Goal: Task Accomplishment & Management: Use online tool/utility

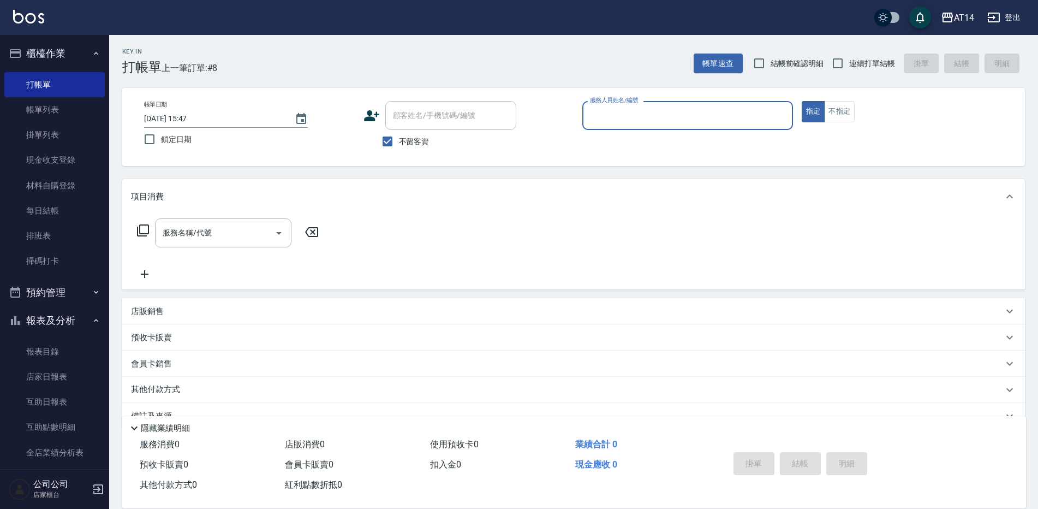
click at [633, 111] on input "服務人員姓名/編號" at bounding box center [687, 115] width 201 height 19
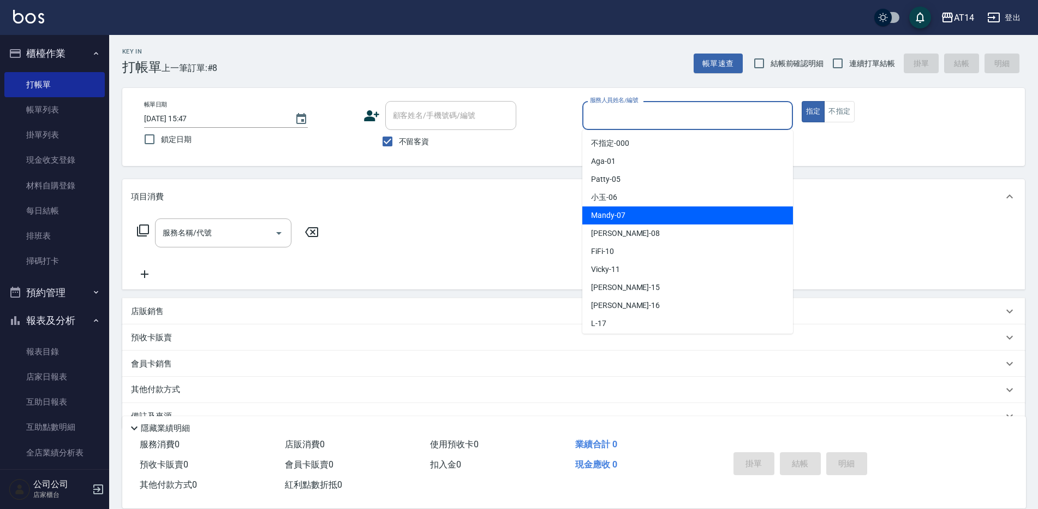
click at [604, 217] on span "Mandy -07" at bounding box center [608, 215] width 34 height 11
type input "Mandy-07"
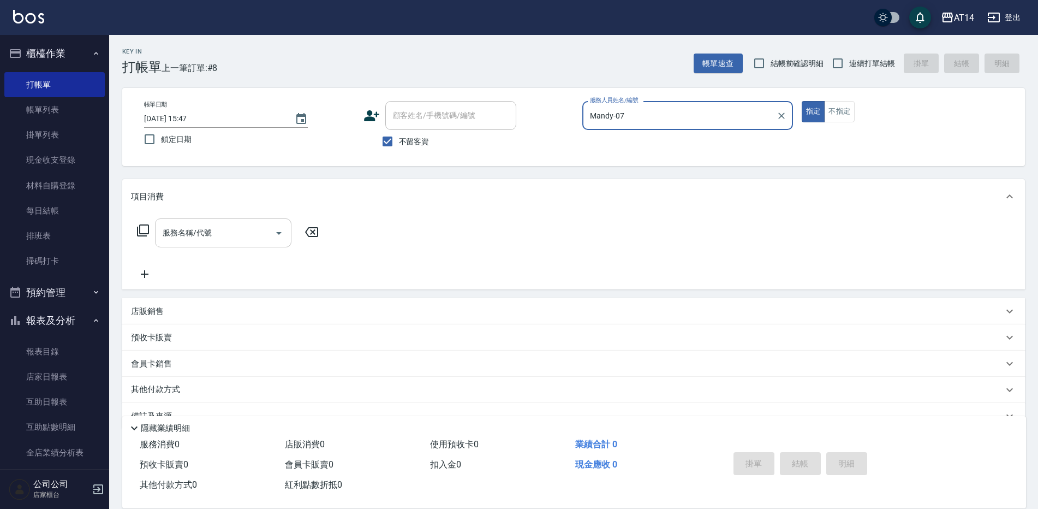
click at [283, 233] on icon "Open" at bounding box center [278, 233] width 13 height 13
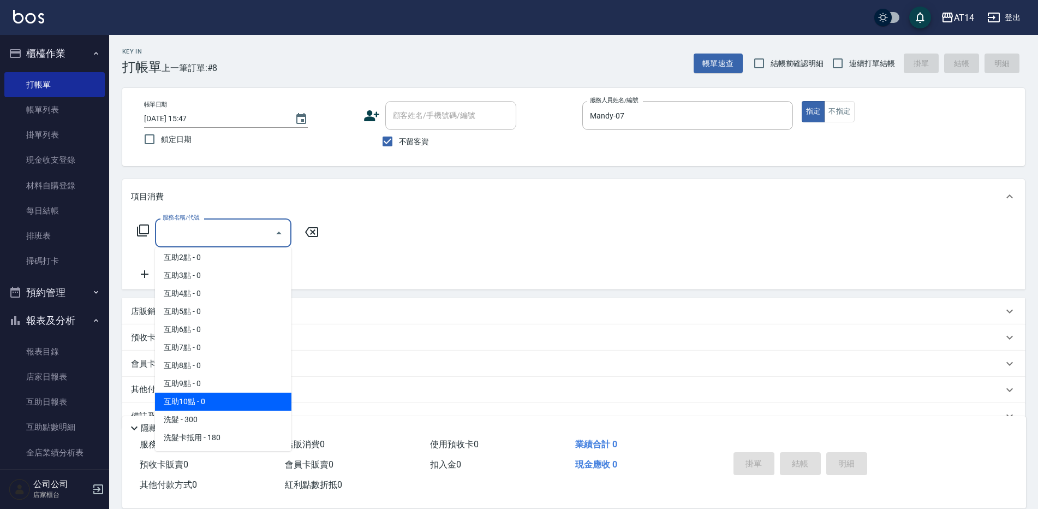
scroll to position [55, 0]
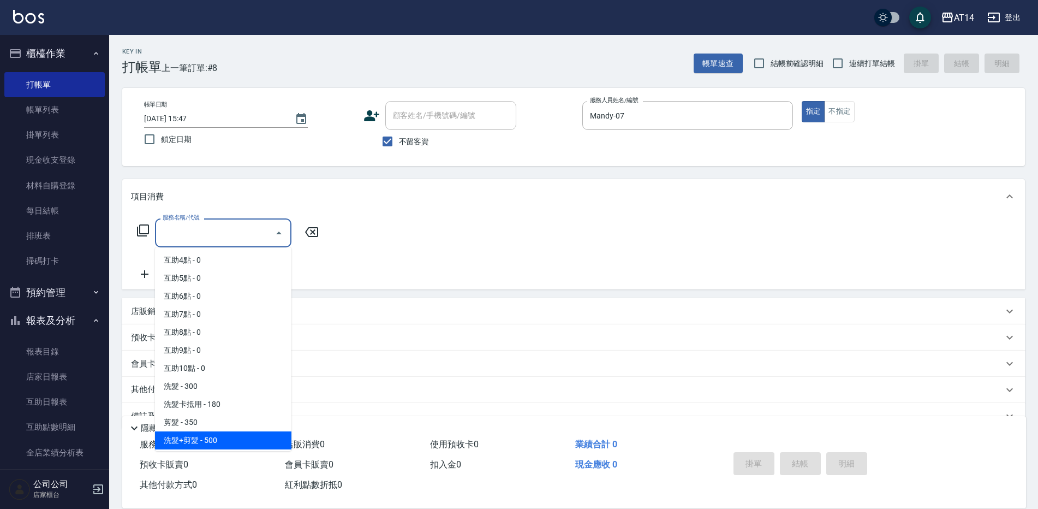
click at [219, 438] on span "洗髮+剪髮 - 500" at bounding box center [223, 440] width 136 height 18
type input "洗髮+剪髮(022)"
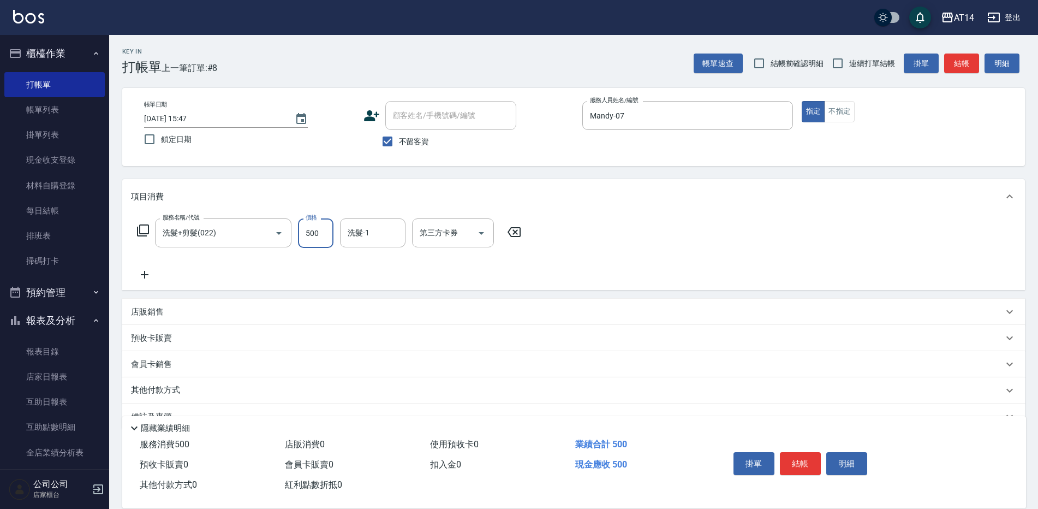
click at [325, 245] on input "500" at bounding box center [315, 232] width 35 height 29
type input "600"
click at [807, 453] on button "結帳" at bounding box center [800, 463] width 41 height 23
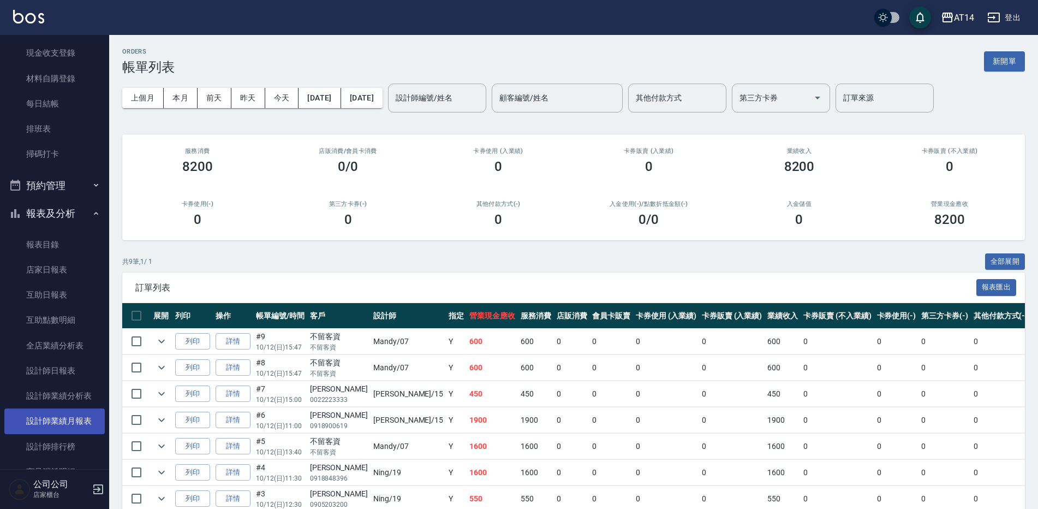
scroll to position [109, 0]
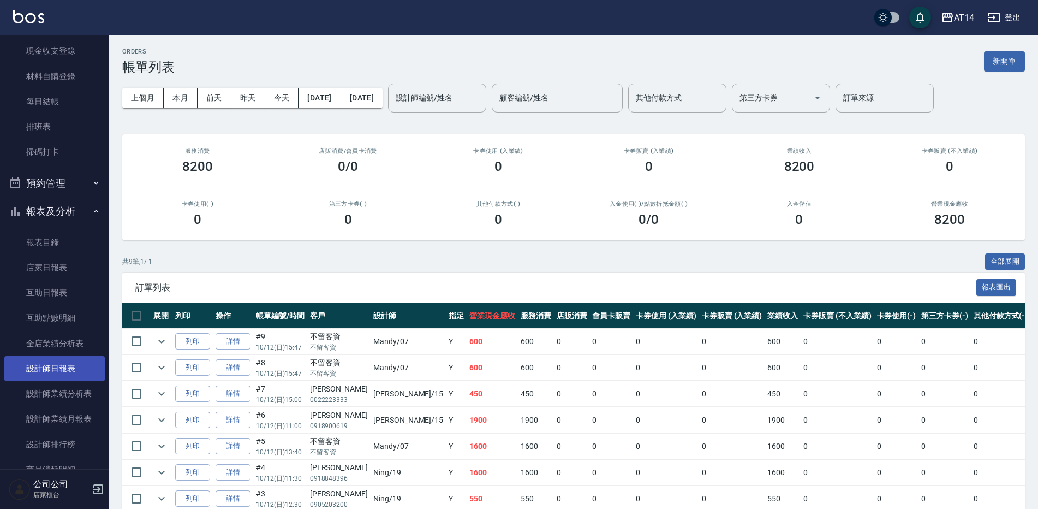
click at [60, 370] on link "設計師日報表" at bounding box center [54, 368] width 100 height 25
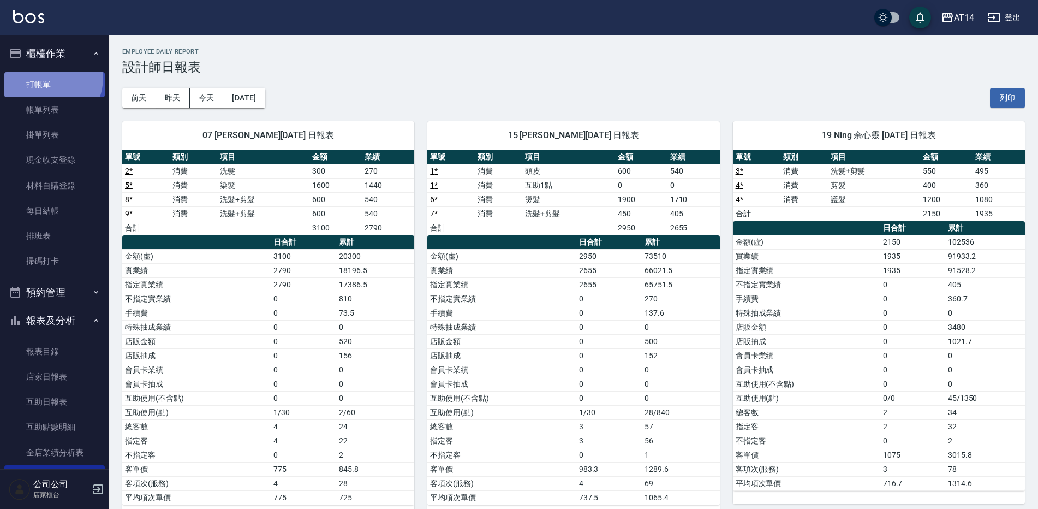
click at [43, 77] on link "打帳單" at bounding box center [54, 84] width 100 height 25
